Goal: Task Accomplishment & Management: Manage account settings

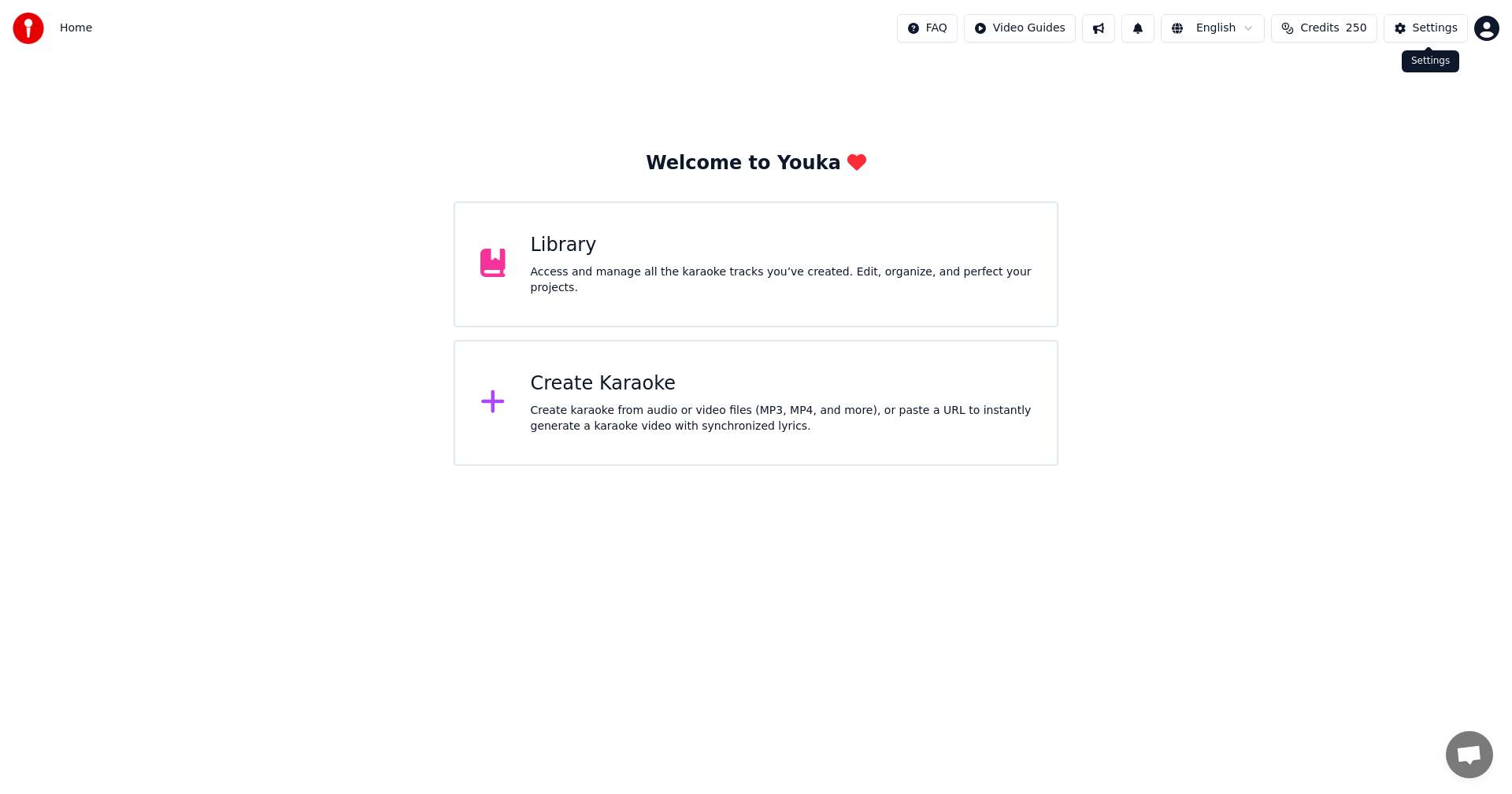
click at [1430, 37] on button "Settings" at bounding box center [1425, 28] width 84 height 28
click at [1486, 32] on html "Home FAQ Video Guides English Credits 250 Settings Welcome to Youka Library Acc…" at bounding box center [756, 233] width 1512 height 466
click at [1375, 94] on span "Billing" at bounding box center [1375, 101] width 34 height 16
click at [1482, 32] on html "Home FAQ Video Guides English Credits 250 Settings Welcome to Youka Library Acc…" at bounding box center [756, 233] width 1512 height 466
click at [1386, 94] on span "Billing" at bounding box center [1375, 101] width 34 height 16
